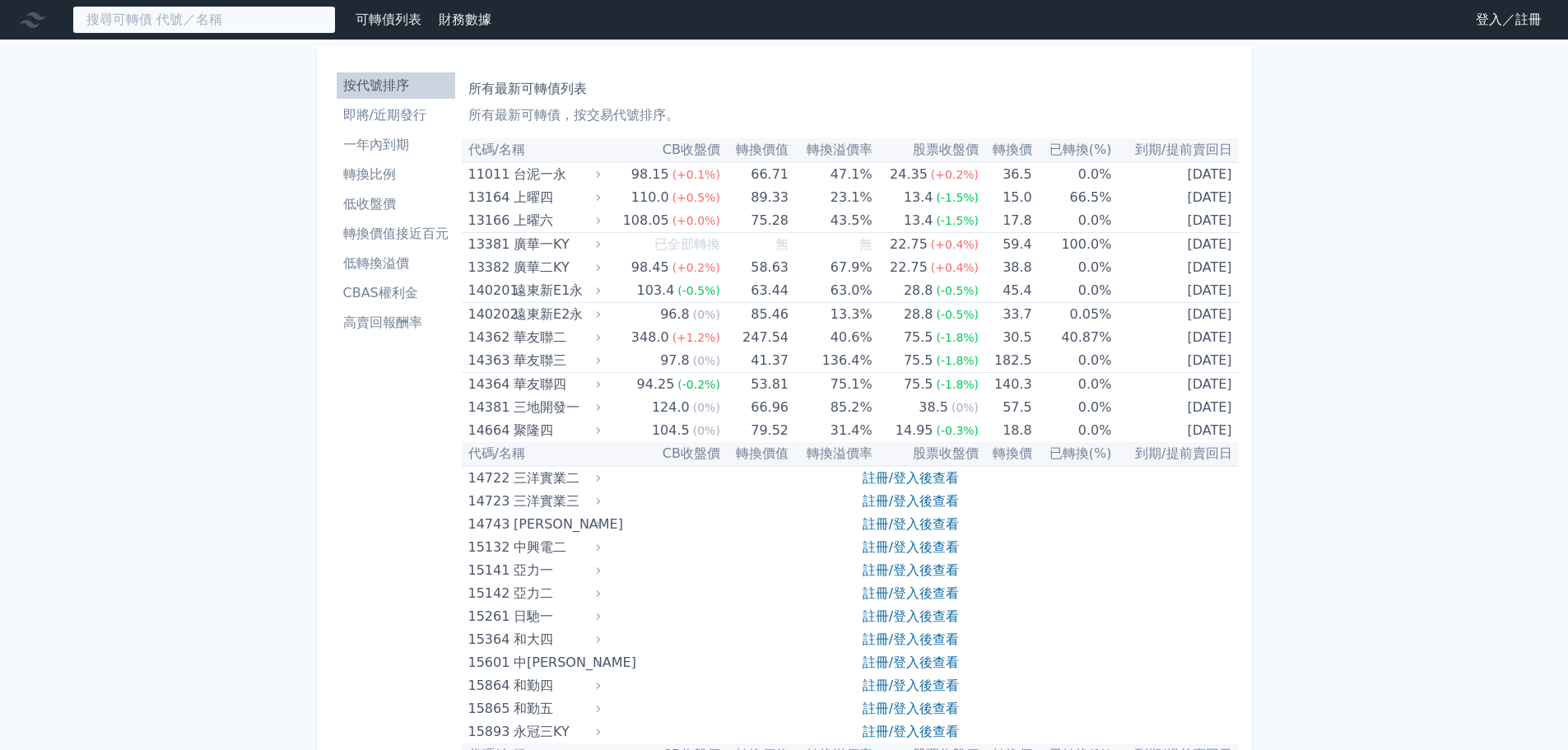
click at [189, 22] on input at bounding box center [204, 19] width 264 height 28
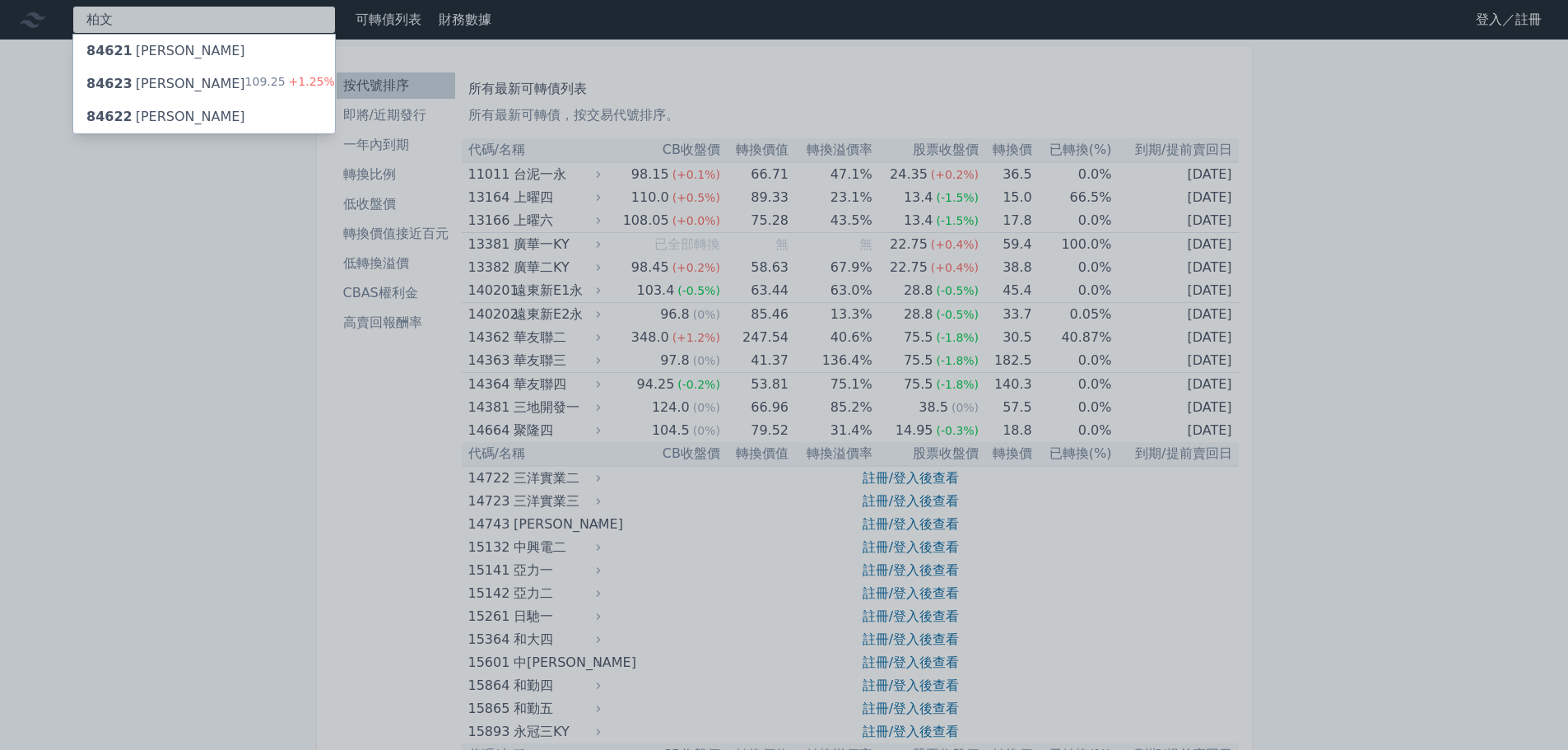
type input "柏文"
click at [205, 93] on div "84623 柏文三 109.25 +1.25%" at bounding box center [204, 84] width 262 height 33
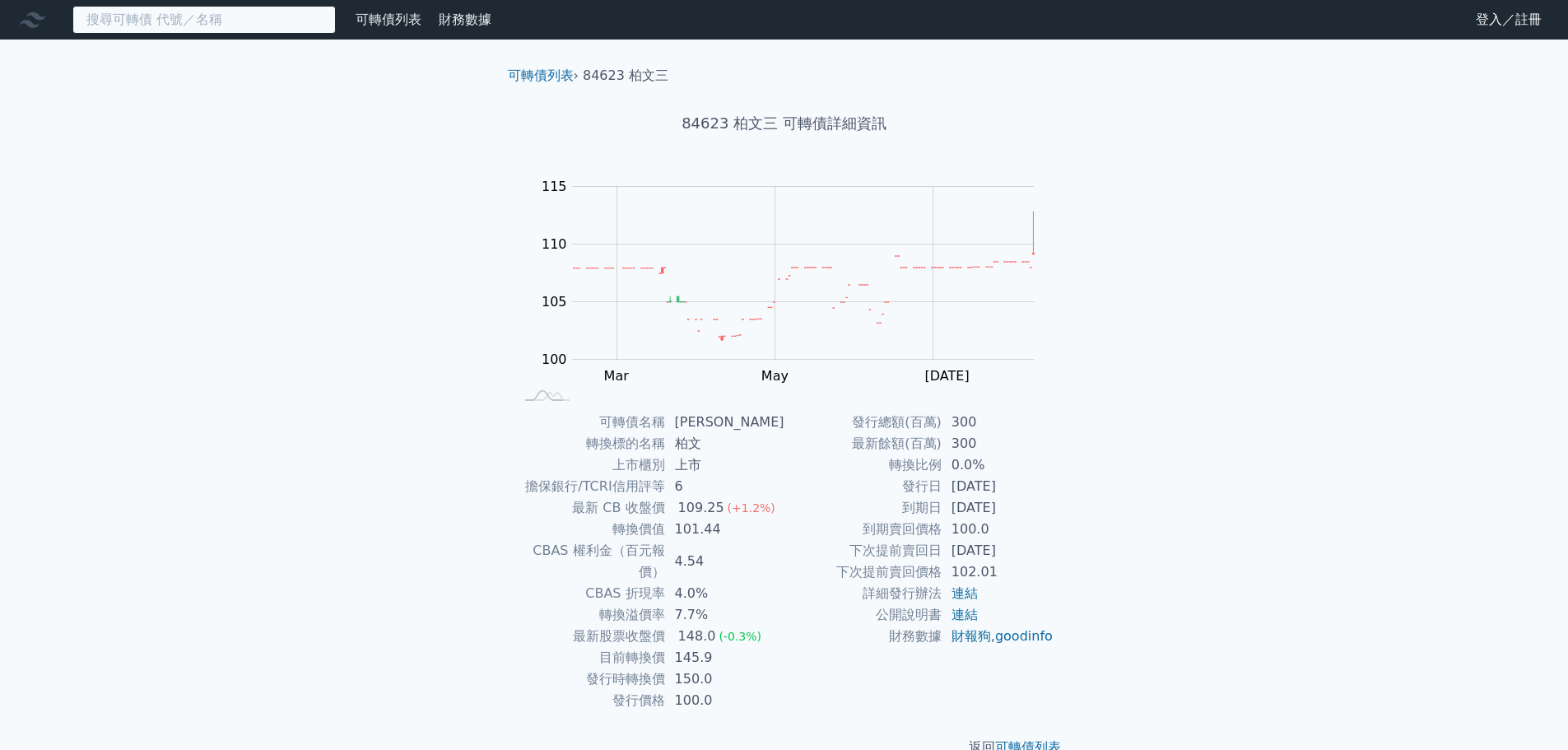
click at [171, 19] on input at bounding box center [204, 19] width 264 height 28
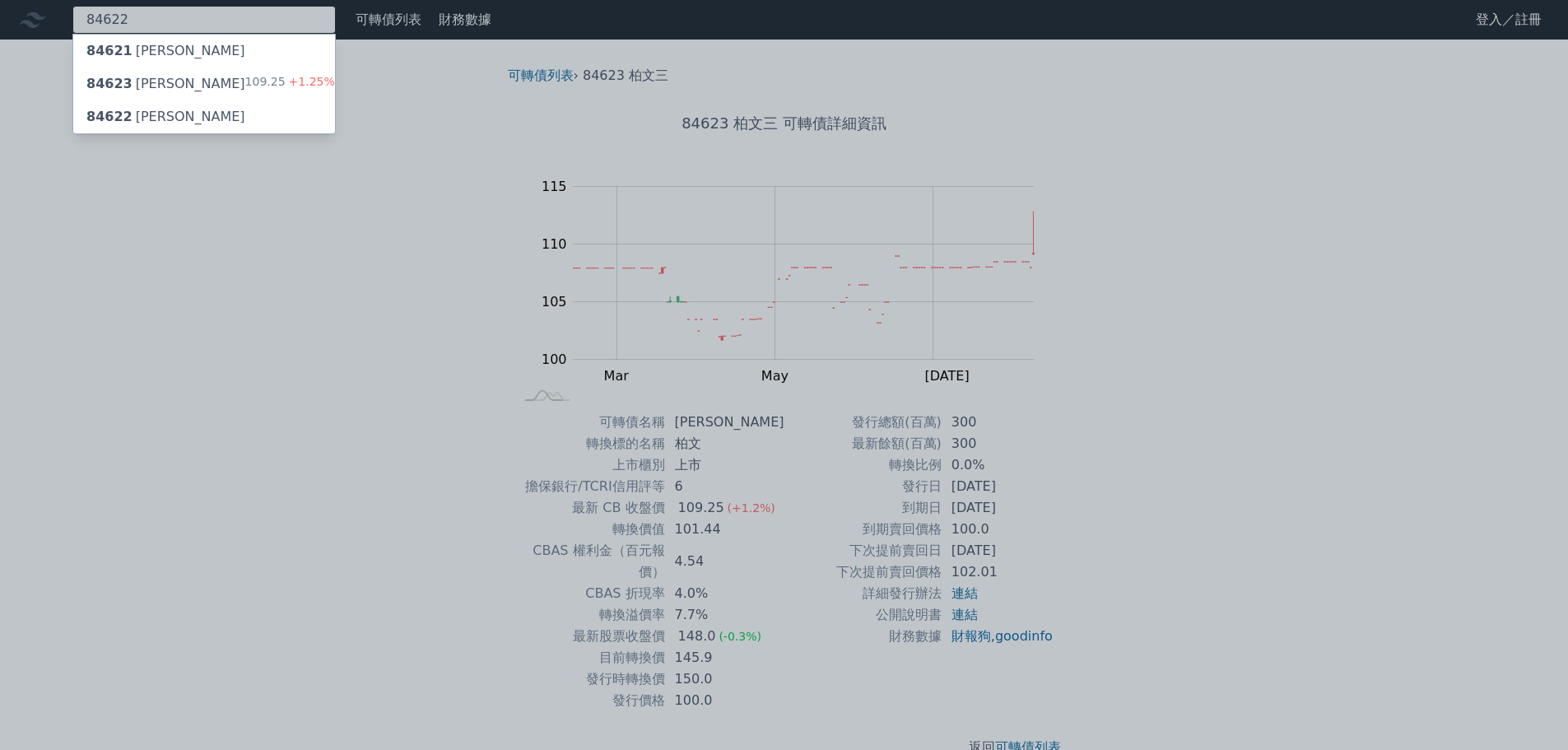
type input "84622"
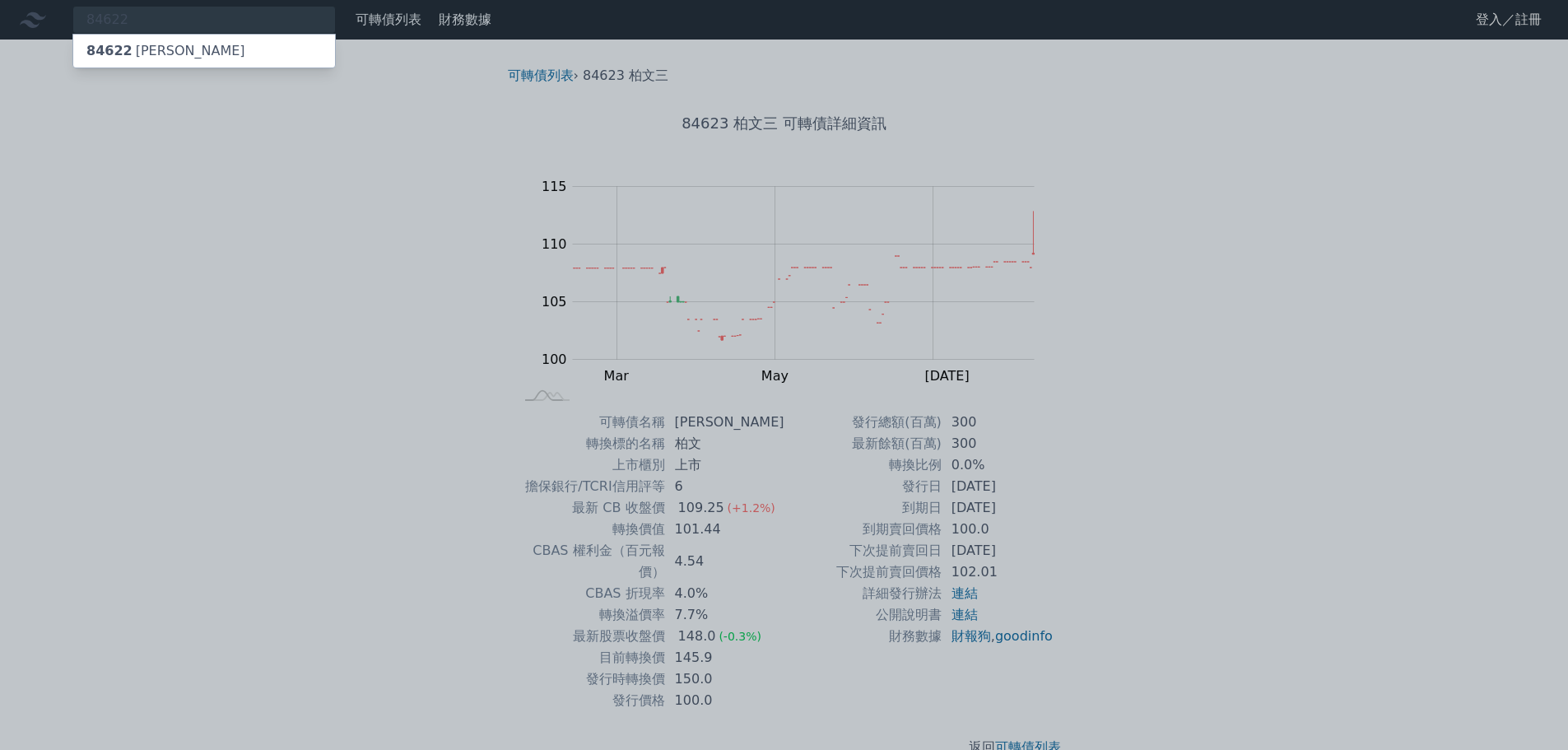
click at [152, 50] on div "84622 柏文二" at bounding box center [166, 51] width 159 height 20
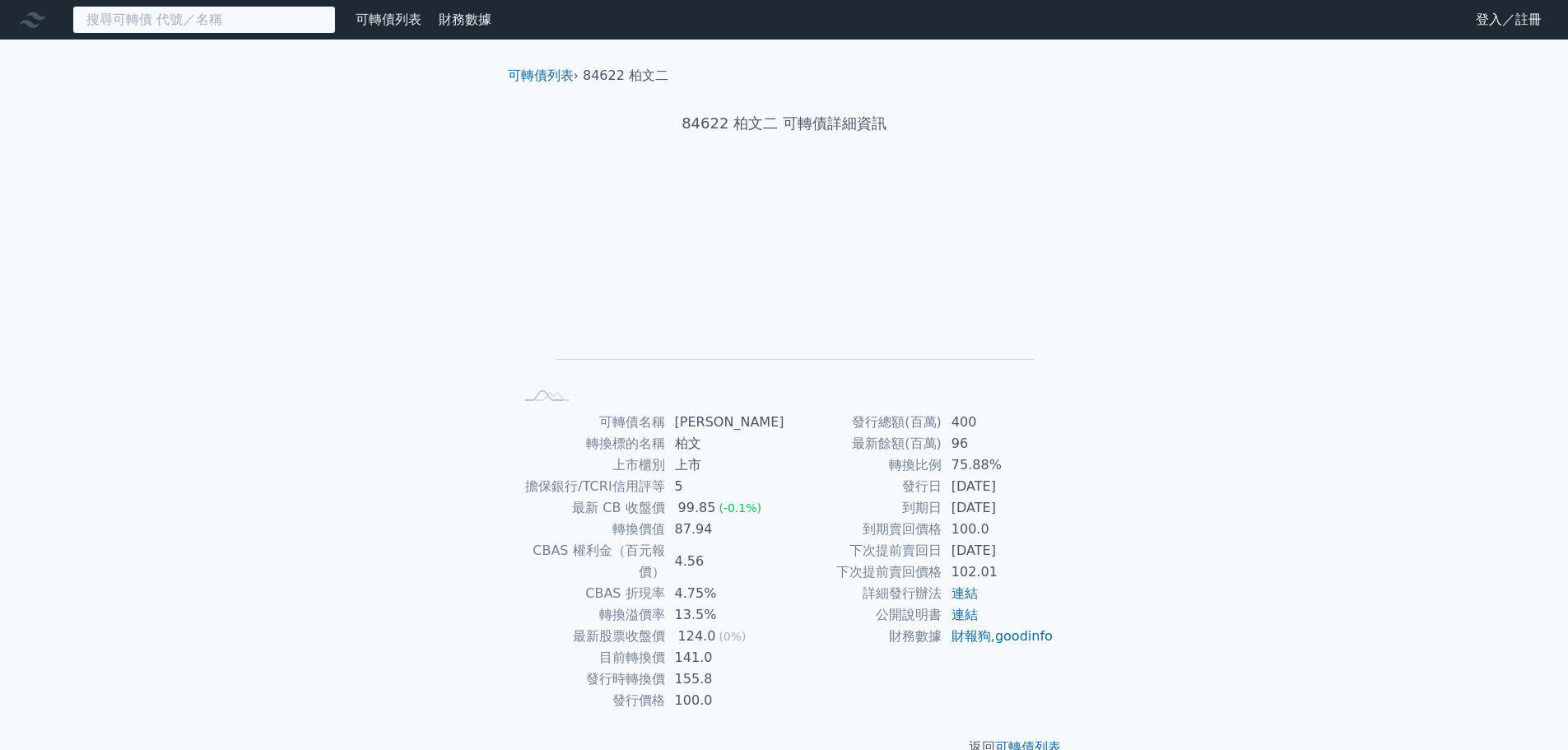
click at [265, 28] on input at bounding box center [204, 19] width 264 height 28
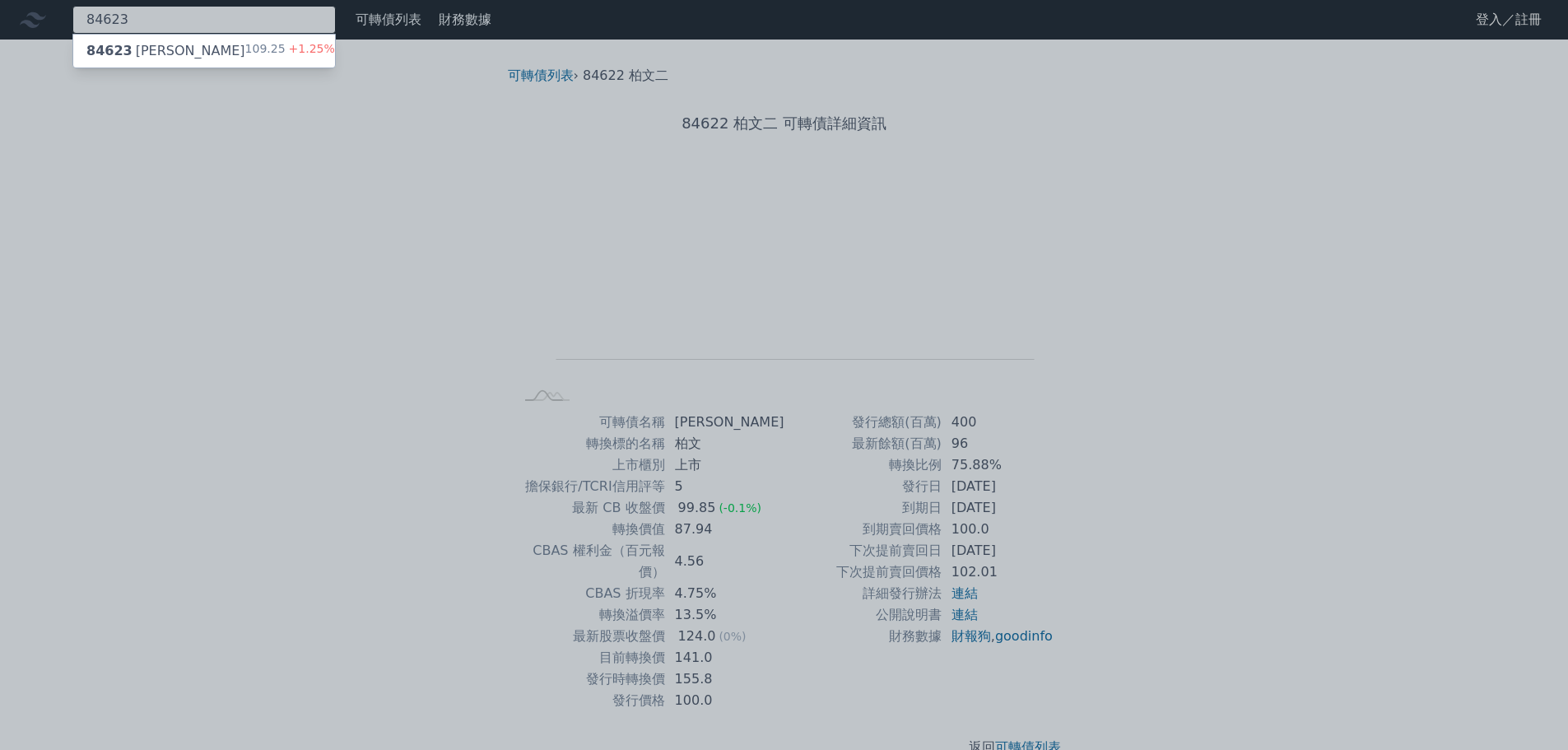
type input "84623"
click at [266, 57] on div "109.25 +1.25%" at bounding box center [290, 51] width 90 height 20
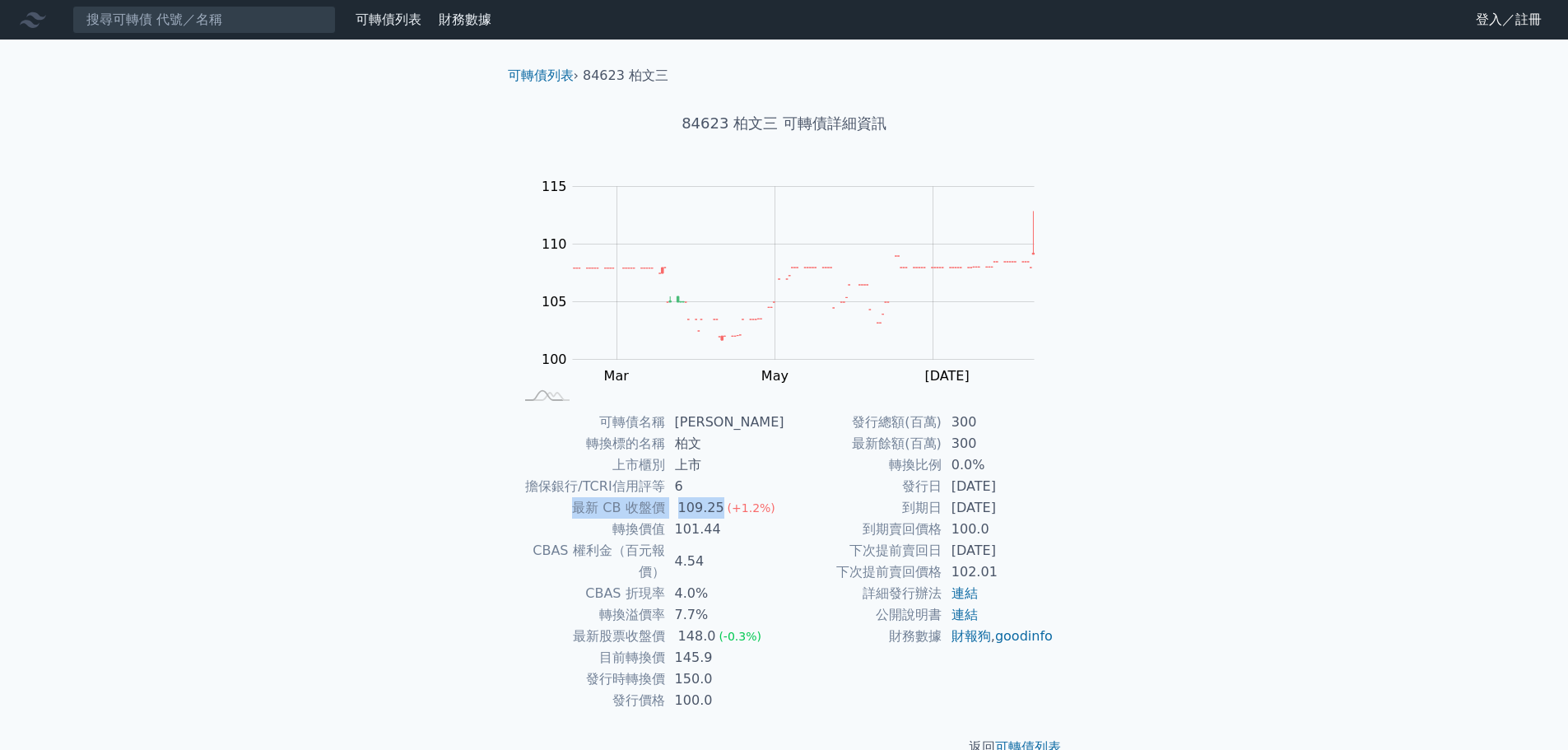
drag, startPoint x: 587, startPoint y: 512, endPoint x: 730, endPoint y: 509, distance: 143.0
click at [730, 509] on tr "最新 CB 收盤價 109.25 (+1.2%)" at bounding box center [649, 508] width 270 height 21
click at [665, 530] on td "轉換價值" at bounding box center [589, 530] width 151 height 21
drag, startPoint x: 611, startPoint y: 629, endPoint x: 722, endPoint y: 630, distance: 111.0
click at [722, 647] on tr "目前轉換價 145.9" at bounding box center [649, 658] width 270 height 21
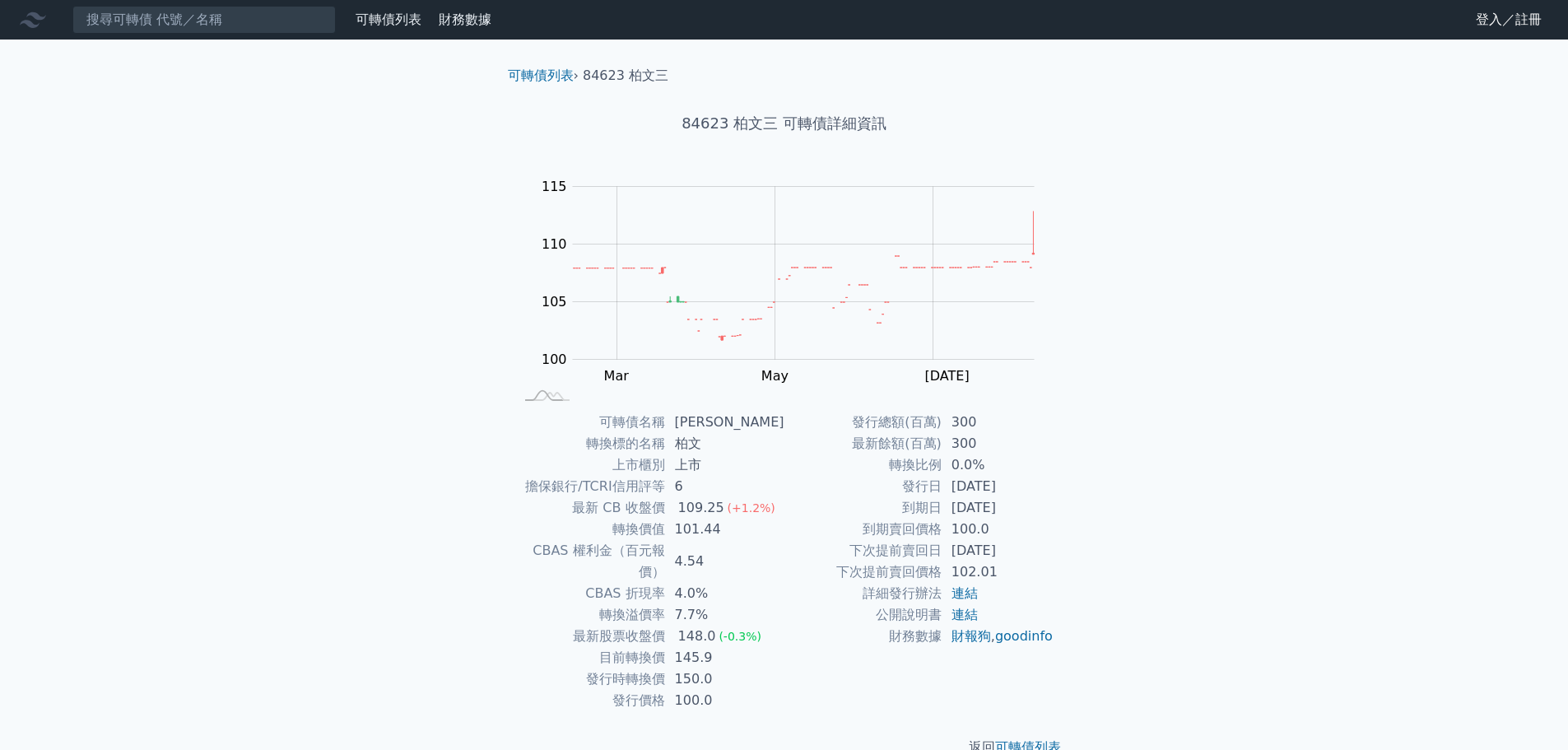
click at [1091, 620] on div "可轉債列表 › 84623 柏文三 84623 柏文三 可轉債詳細資訊 Zoom Out 104 96 98 100 102 104 120 115 110 …" at bounding box center [784, 411] width 632 height 745
click at [259, 24] on input at bounding box center [204, 19] width 264 height 28
